Goal: Transaction & Acquisition: Purchase product/service

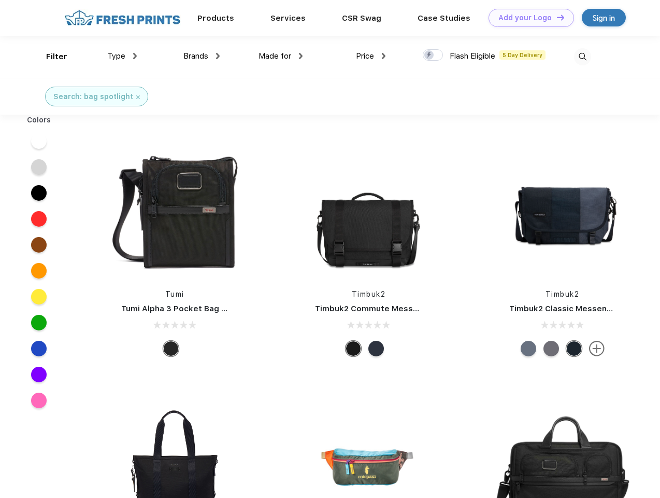
click at [528, 18] on link "Add your Logo Design Tool" at bounding box center [532, 18] width 86 height 18
click at [0, 0] on div "Design Tool" at bounding box center [0, 0] width 0 height 0
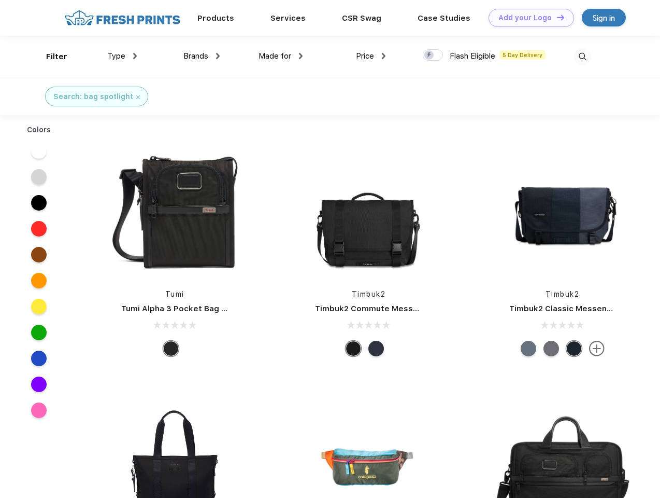
click at [556, 17] on link "Add your Logo Design Tool" at bounding box center [532, 18] width 86 height 18
click at [50, 56] on div "Filter" at bounding box center [56, 57] width 21 height 12
click at [122, 56] on span "Type" at bounding box center [116, 55] width 18 height 9
click at [202, 56] on span "Brands" at bounding box center [195, 55] width 25 height 9
click at [281, 56] on span "Made for" at bounding box center [275, 55] width 33 height 9
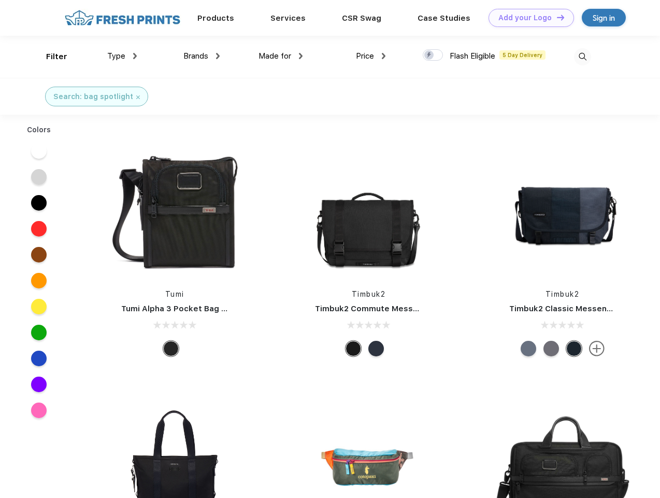
click at [371, 56] on span "Price" at bounding box center [365, 55] width 18 height 9
click at [433, 55] on div at bounding box center [433, 54] width 20 height 11
click at [430, 55] on input "checkbox" at bounding box center [426, 52] width 7 height 7
click at [583, 56] on img at bounding box center [582, 56] width 17 height 17
